Goal: Find specific page/section: Find specific page/section

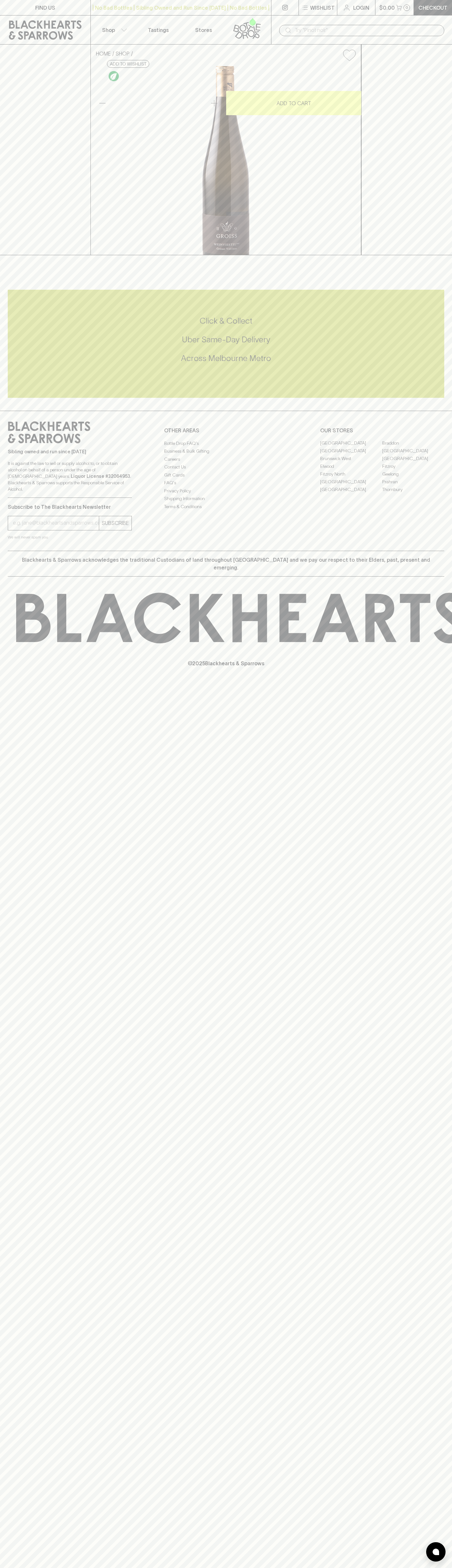
click at [356, 17] on div "​" at bounding box center [361, 30] width 181 height 29
click at [442, 364] on div "Click & Collect Uber Same-Day Delivery Across Melbourne Metro" at bounding box center [226, 340] width 436 height 49
click at [222, 1567] on html "FIND US | No Bad Bottles | Sibling Owned and Run Since 2006 | No Bad Bottles | …" at bounding box center [226, 784] width 452 height 1568
click at [22, 1035] on div "FIND US | No Bad Bottles | Sibling Owned and Run Since 2006 | No Bad Bottles | …" at bounding box center [226, 784] width 452 height 1568
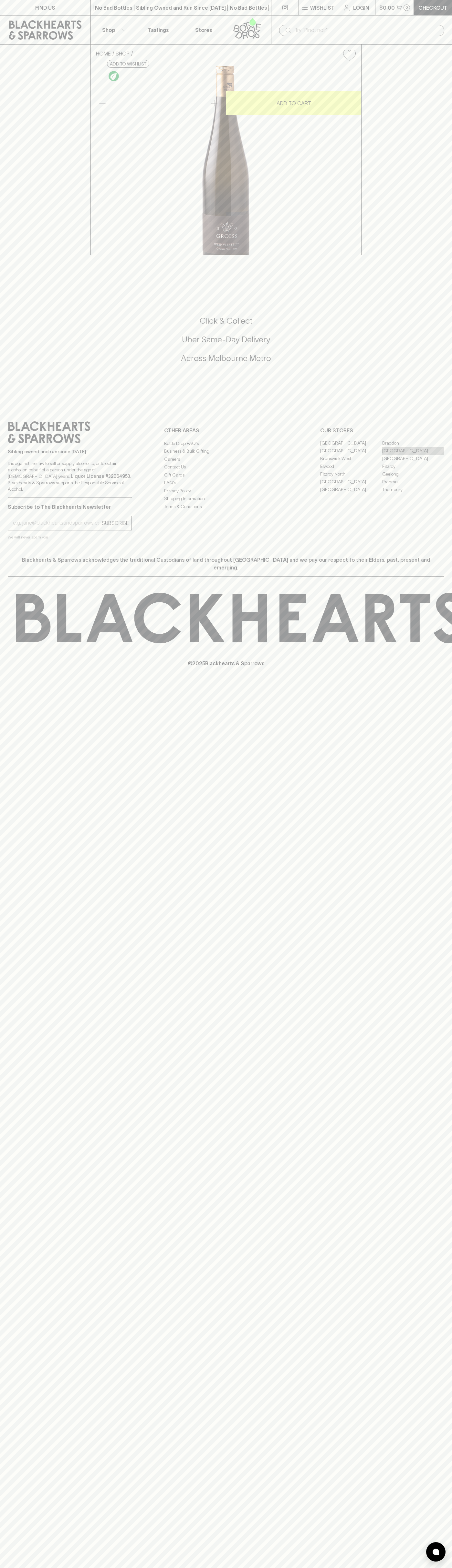
click at [413, 455] on link "[GEOGRAPHIC_DATA]" at bounding box center [413, 451] width 62 height 8
